Goal: Information Seeking & Learning: Check status

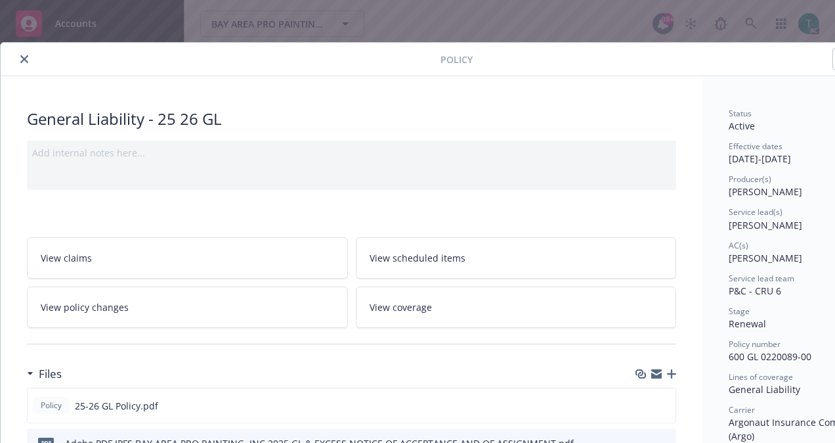
click at [25, 58] on icon "close" at bounding box center [24, 59] width 8 height 8
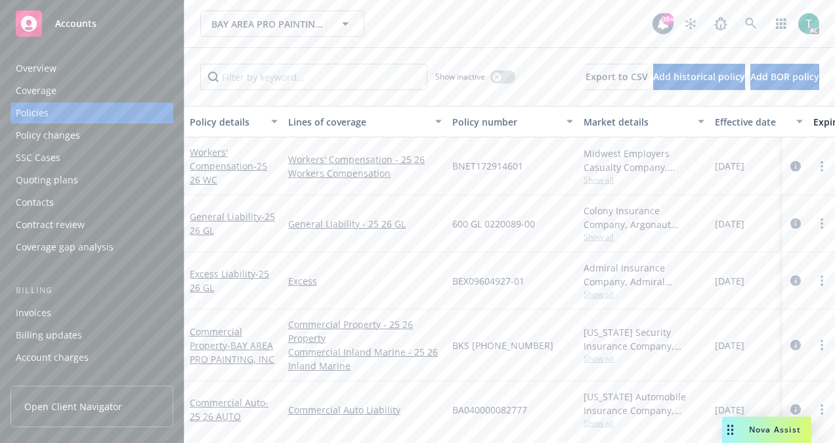
click at [768, 424] on span "Nova Assist" at bounding box center [775, 429] width 52 height 11
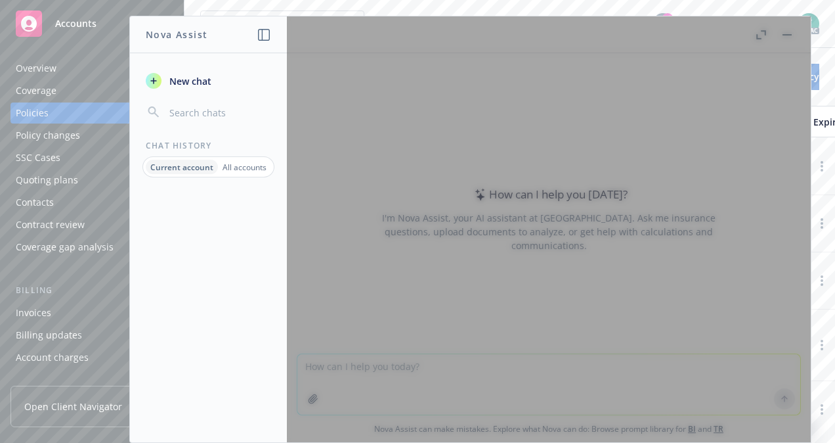
click at [210, 86] on span "New chat" at bounding box center [189, 81] width 45 height 14
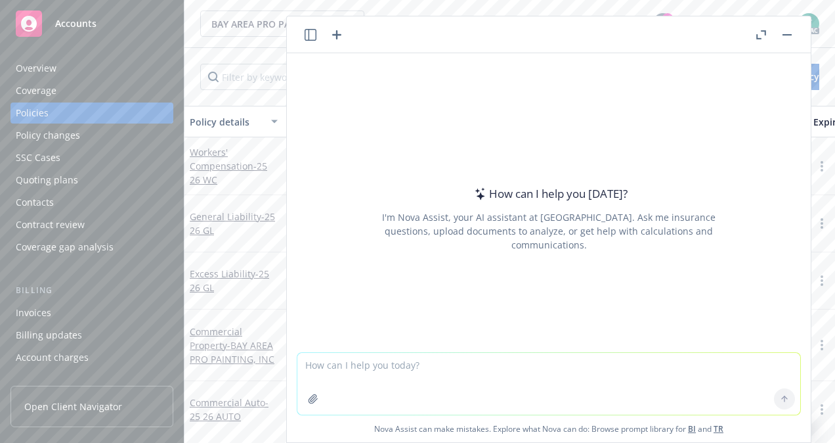
click at [323, 360] on textarea at bounding box center [549, 384] width 503 height 62
type textarea "Please make this sound more professional"
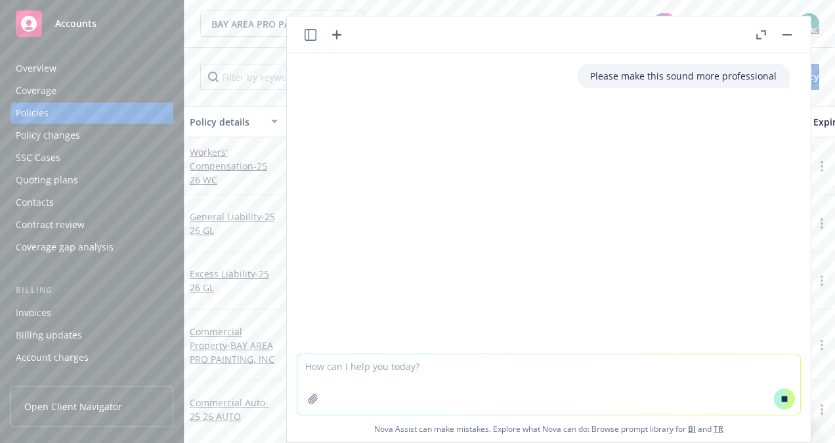
click at [321, 362] on textarea at bounding box center [549, 384] width 503 height 60
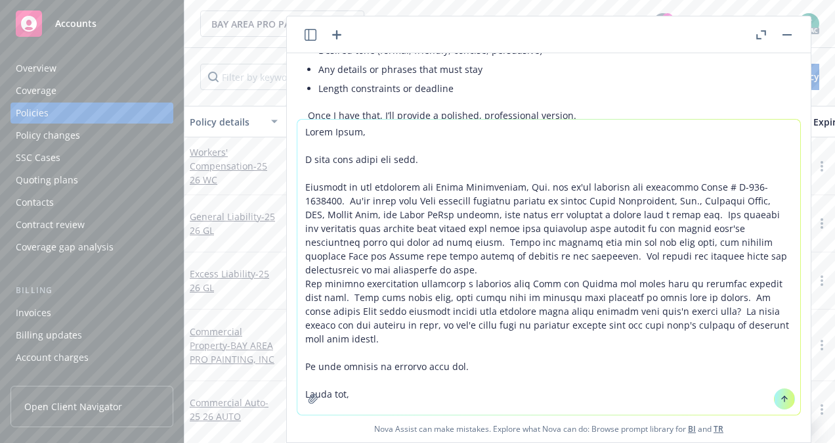
scroll to position [218, 0]
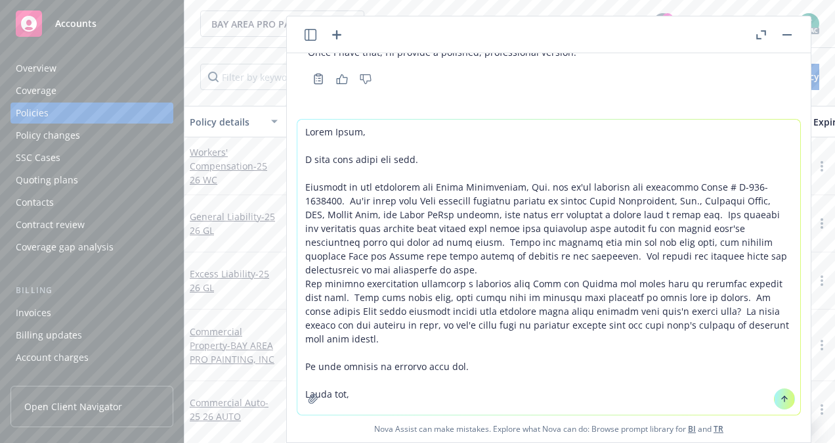
type textarea "Hello Emily, I hope this finds you well. Newfront is the brokerage for Kylix En…"
click at [780, 403] on icon at bounding box center [784, 398] width 9 height 9
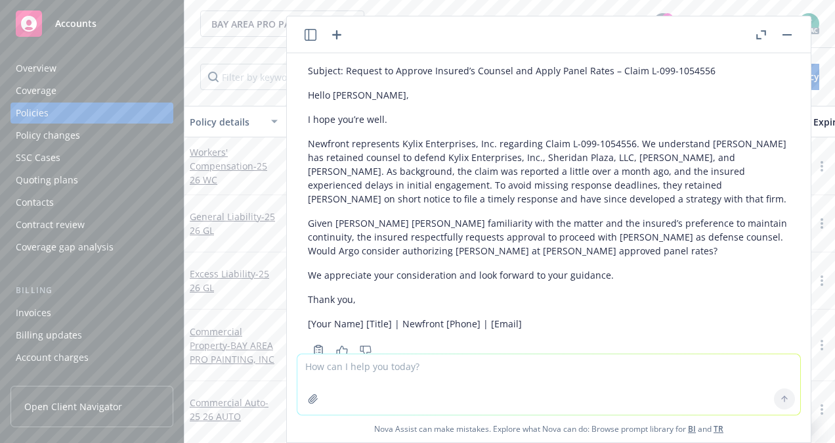
scroll to position [560, 0]
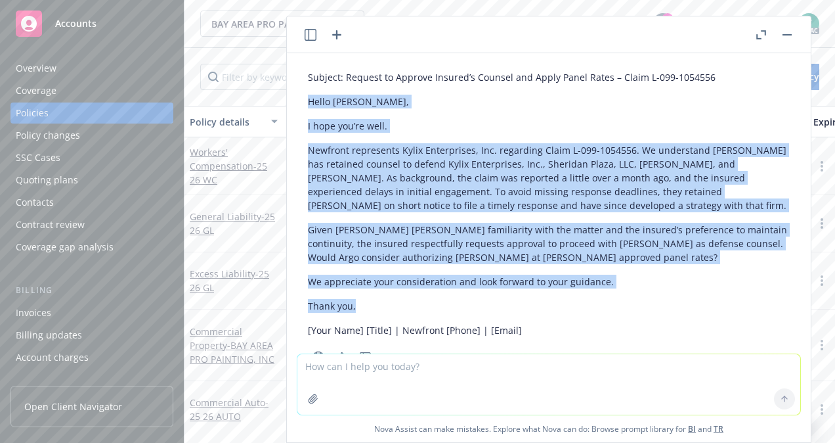
drag, startPoint x: 359, startPoint y: 293, endPoint x: 302, endPoint y: 88, distance: 212.7
click at [302, 88] on div "Subject: Request to Approve Insured’s Counsel and Apply Panel Rates – Claim L-0…" at bounding box center [549, 215] width 503 height 301
copy div "Hello Emily, I hope you’re well. Newfront represents Kylix Enterprises, Inc. re…"
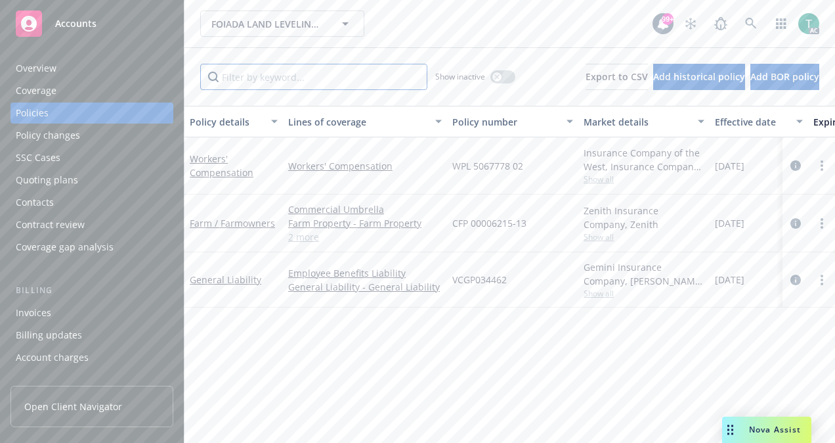
click at [353, 76] on input "Filter by keyword..." at bounding box center [313, 77] width 227 height 26
paste input "VIGP028218"
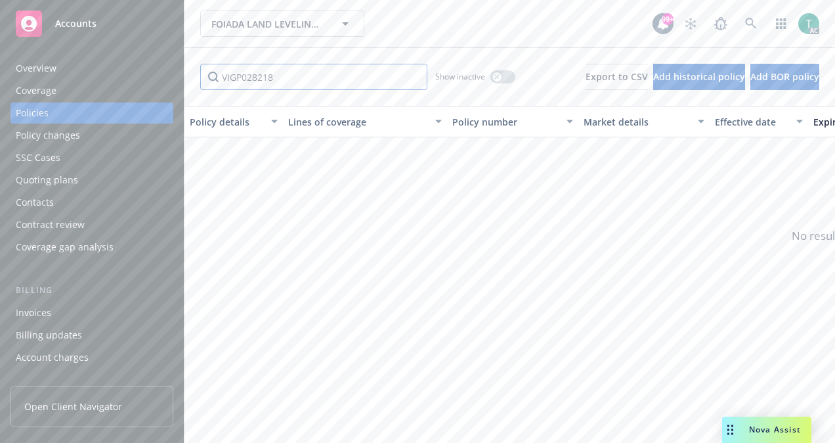
type input "VIGP028218"
click at [493, 80] on div "button" at bounding box center [497, 76] width 9 height 9
drag, startPoint x: 314, startPoint y: 71, endPoint x: 142, endPoint y: 100, distance: 174.5
click at [142, 100] on div "Accounts Overview Coverage Policies Policy changes SSC Cases Quoting plans Cont…" at bounding box center [417, 221] width 835 height 443
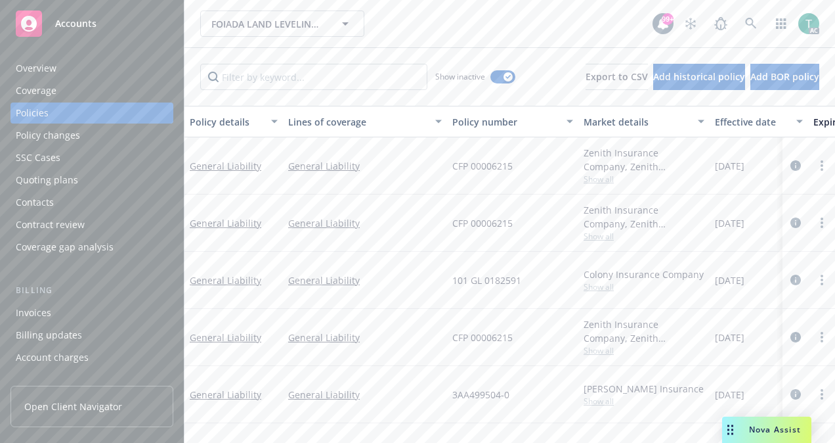
click at [487, 84] on div "Show inactive" at bounding box center [475, 77] width 80 height 26
click at [491, 79] on button "button" at bounding box center [503, 76] width 25 height 13
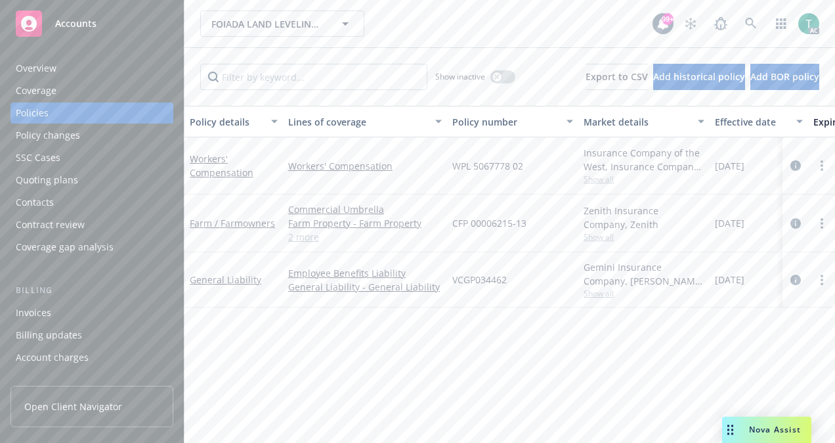
click at [308, 235] on link "2 more" at bounding box center [365, 237] width 154 height 14
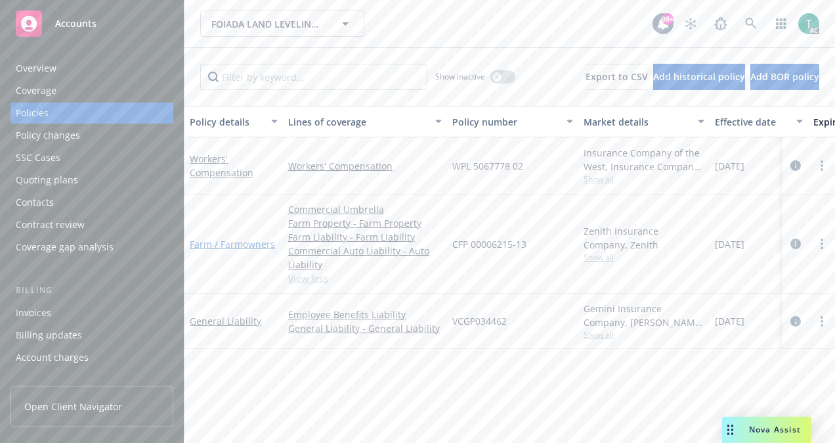
click at [251, 242] on link "Farm / Farmowners" at bounding box center [232, 244] width 85 height 12
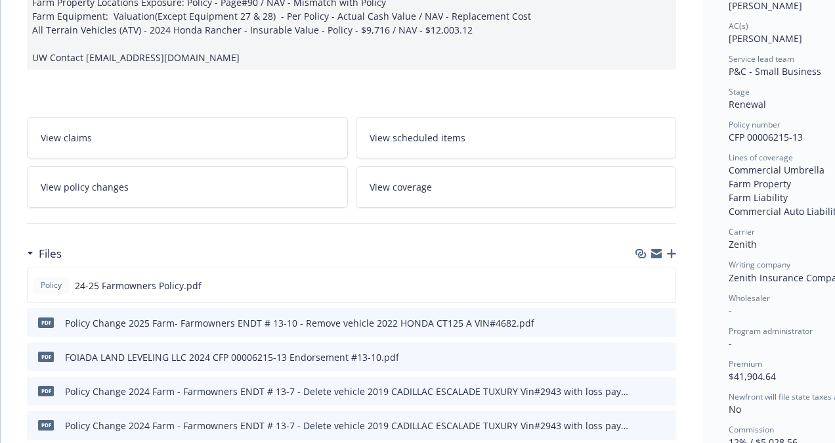
scroll to position [221, 0]
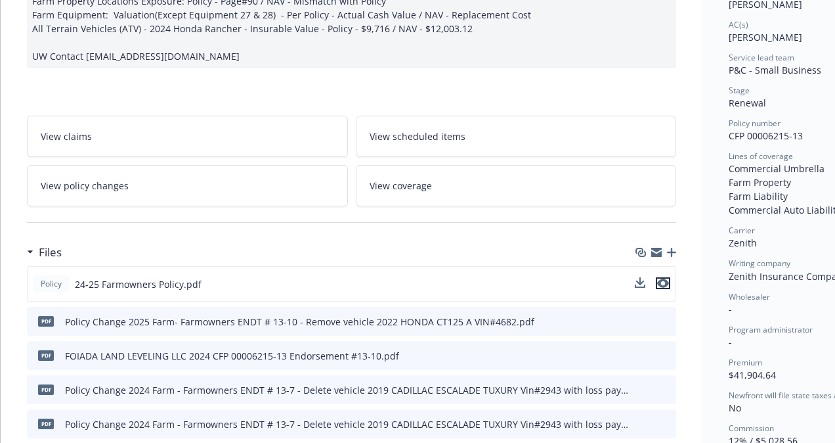
click at [667, 278] on icon "preview file" at bounding box center [663, 282] width 12 height 9
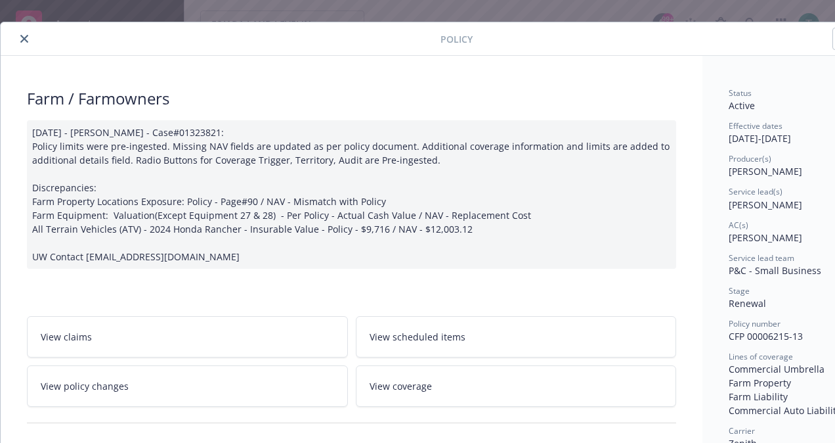
scroll to position [0, 0]
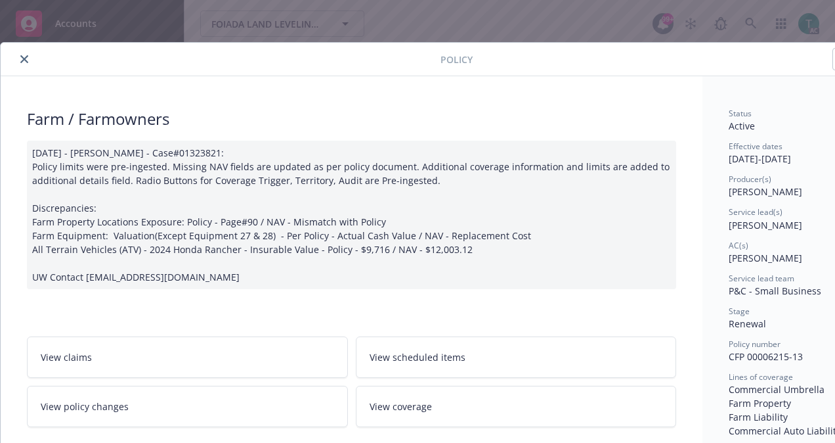
click at [24, 58] on icon "close" at bounding box center [24, 59] width 8 height 8
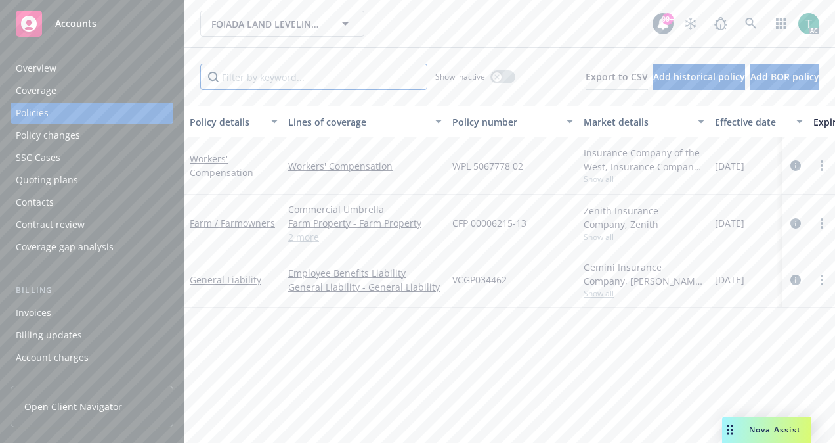
click at [264, 72] on input "Filter by keyword..." at bounding box center [313, 77] width 227 height 26
paste input "VIGP028218"
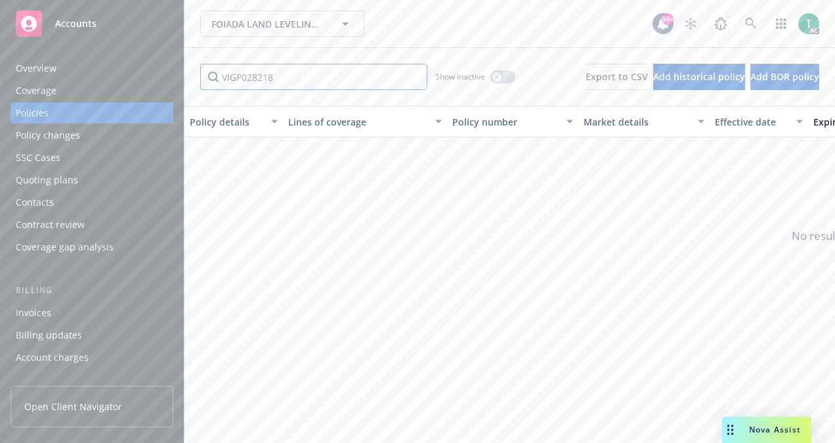
type input "VIGP028218"
click at [493, 80] on div "button" at bounding box center [497, 76] width 9 height 9
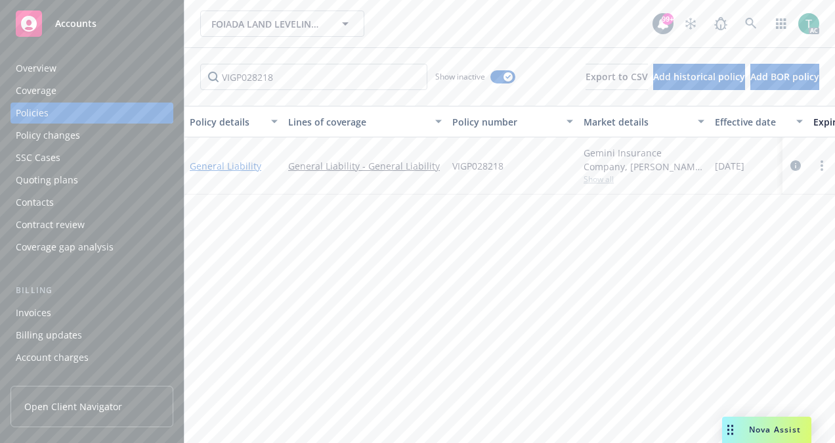
click at [216, 164] on link "General Liability" at bounding box center [226, 166] width 72 height 12
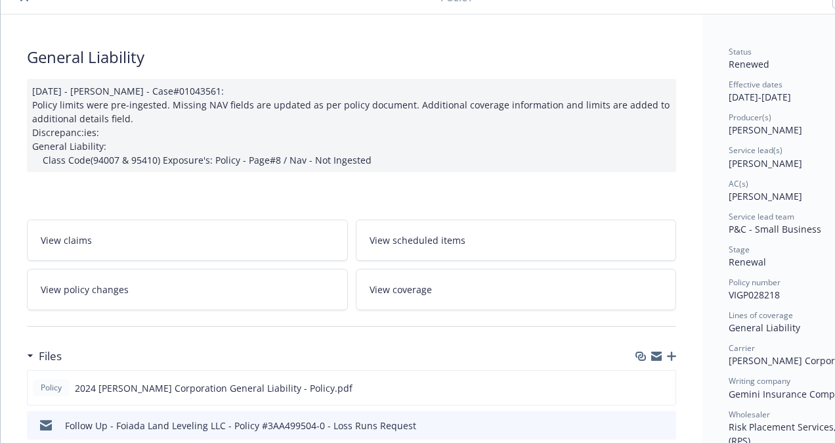
scroll to position [117, 0]
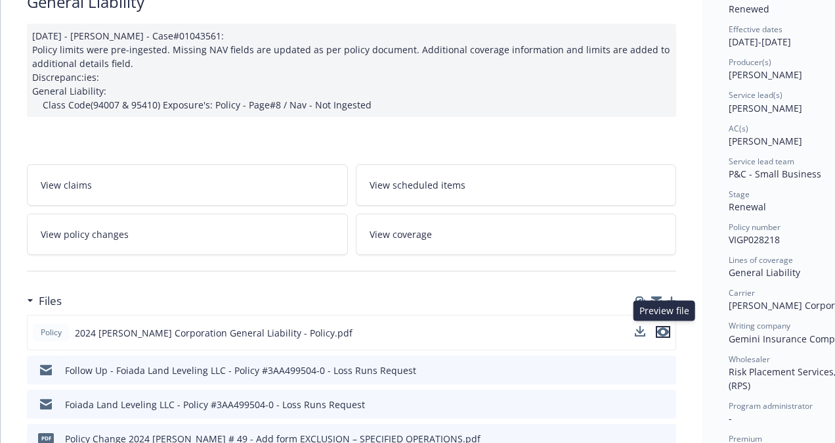
click at [668, 327] on icon "preview file" at bounding box center [663, 331] width 12 height 9
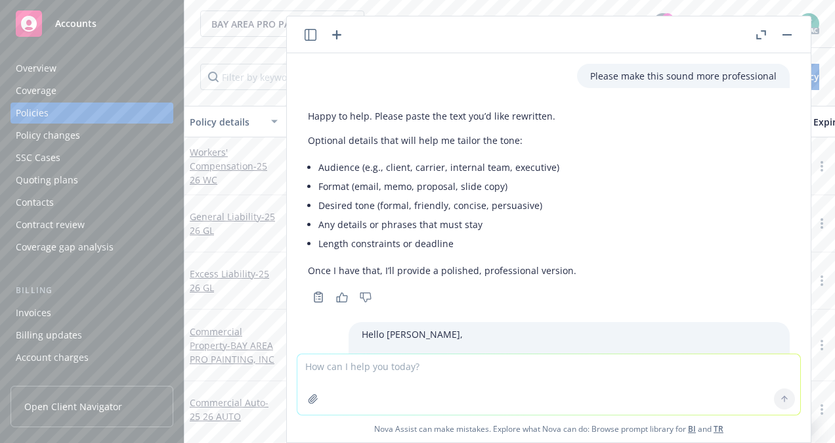
scroll to position [560, 0]
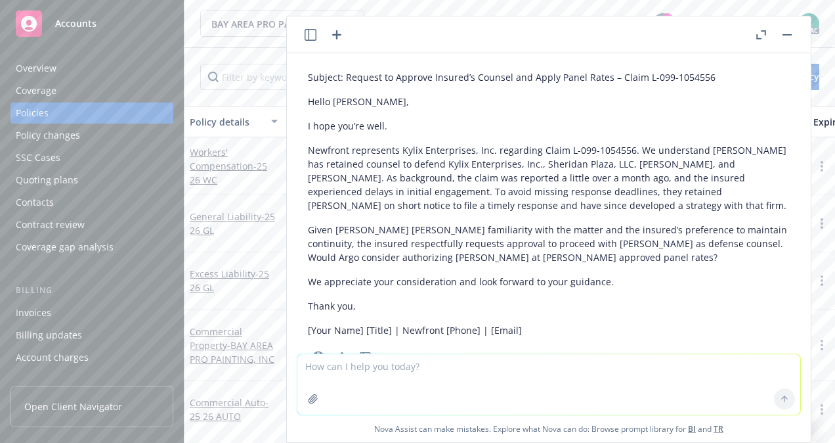
click at [345, 373] on textarea at bounding box center [549, 384] width 503 height 60
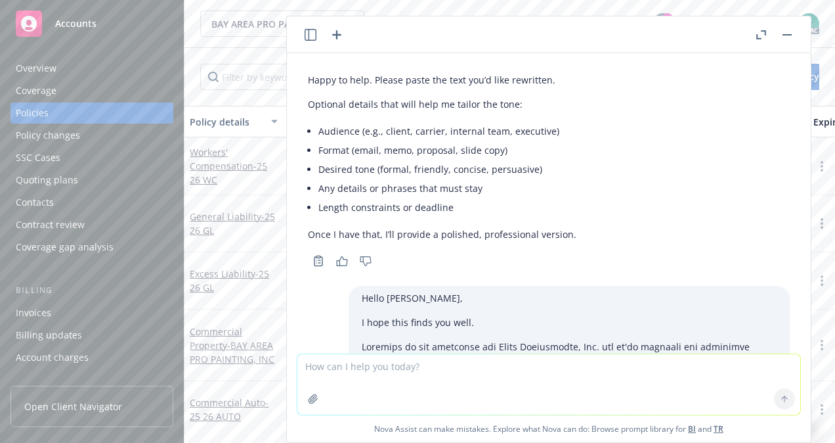
scroll to position [0, 0]
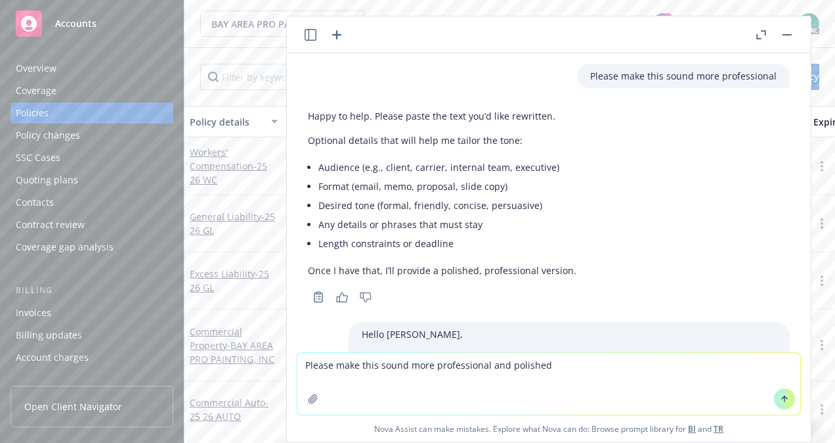
type textarea "Please make this sound more professional and polished"
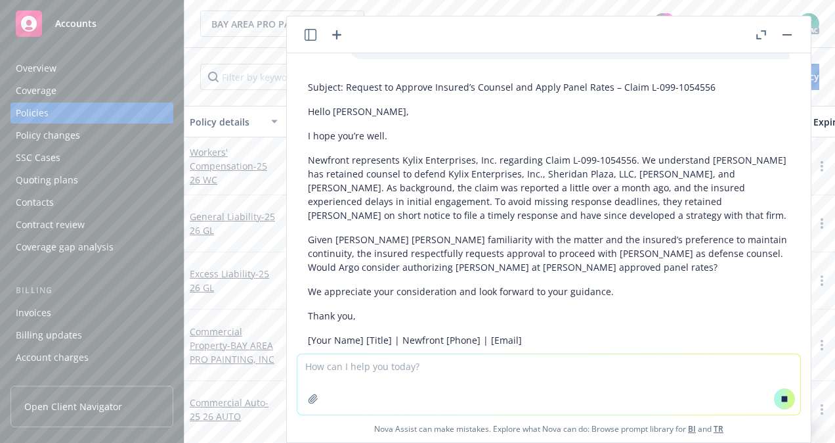
scroll to position [619, 0]
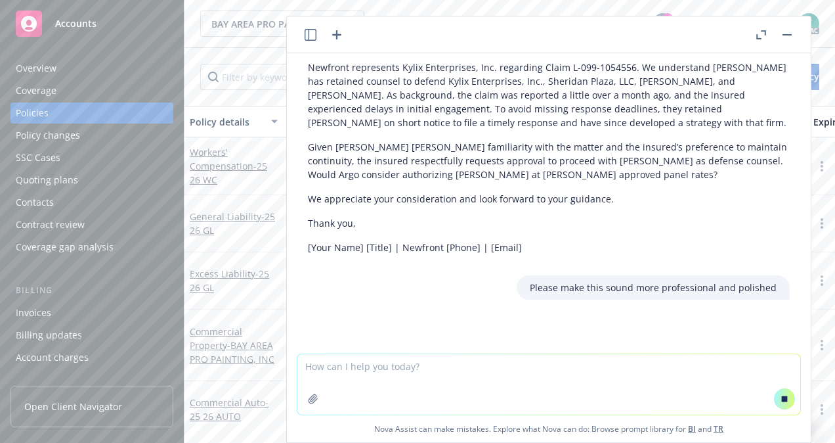
click at [358, 374] on textarea at bounding box center [549, 384] width 503 height 60
paste textarea "Lorem Ipsu, Dolors ame consect adip elit se do. E't i utlabo et dol Magnaali En…"
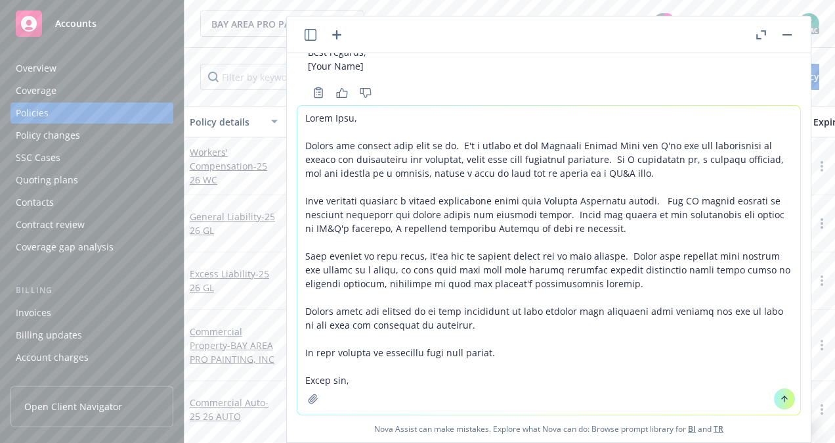
scroll to position [1448, 0]
type textarea "Lorem Ipsu, Dolors ame consect adip elit se do. E't i utlabo et dol Magnaali En…"
click at [782, 395] on icon at bounding box center [784, 398] width 9 height 9
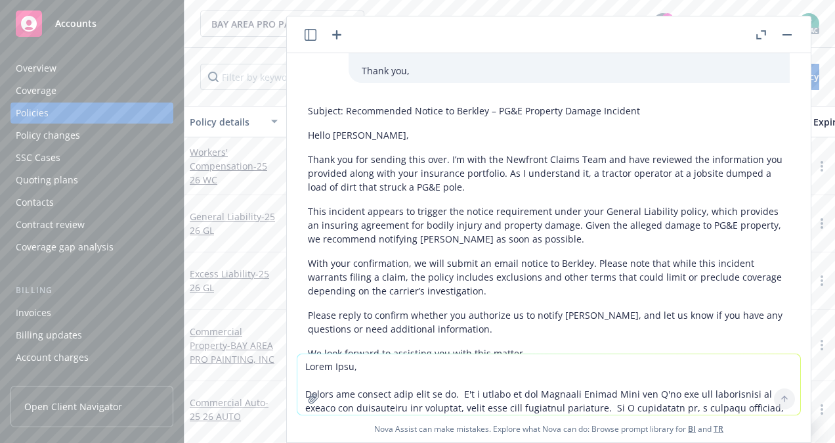
scroll to position [1775, 0]
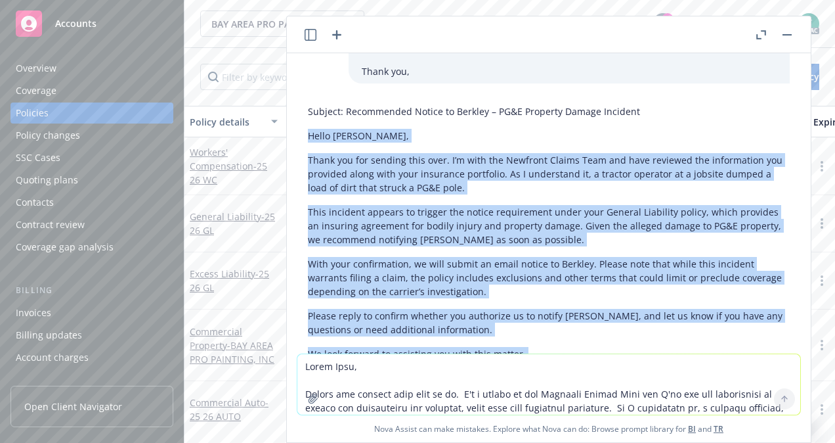
drag, startPoint x: 359, startPoint y: 332, endPoint x: 305, endPoint y: 92, distance: 246.3
click at [305, 99] on div "Subject: Recommended Notice to Berkley – PG&E Property Damage Incident Hello [P…" at bounding box center [549, 301] width 503 height 405
copy div "Hello [PERSON_NAME], Thank you for sending this over. I’m with the Newfront Cla…"
